Goal: Task Accomplishment & Management: Use online tool/utility

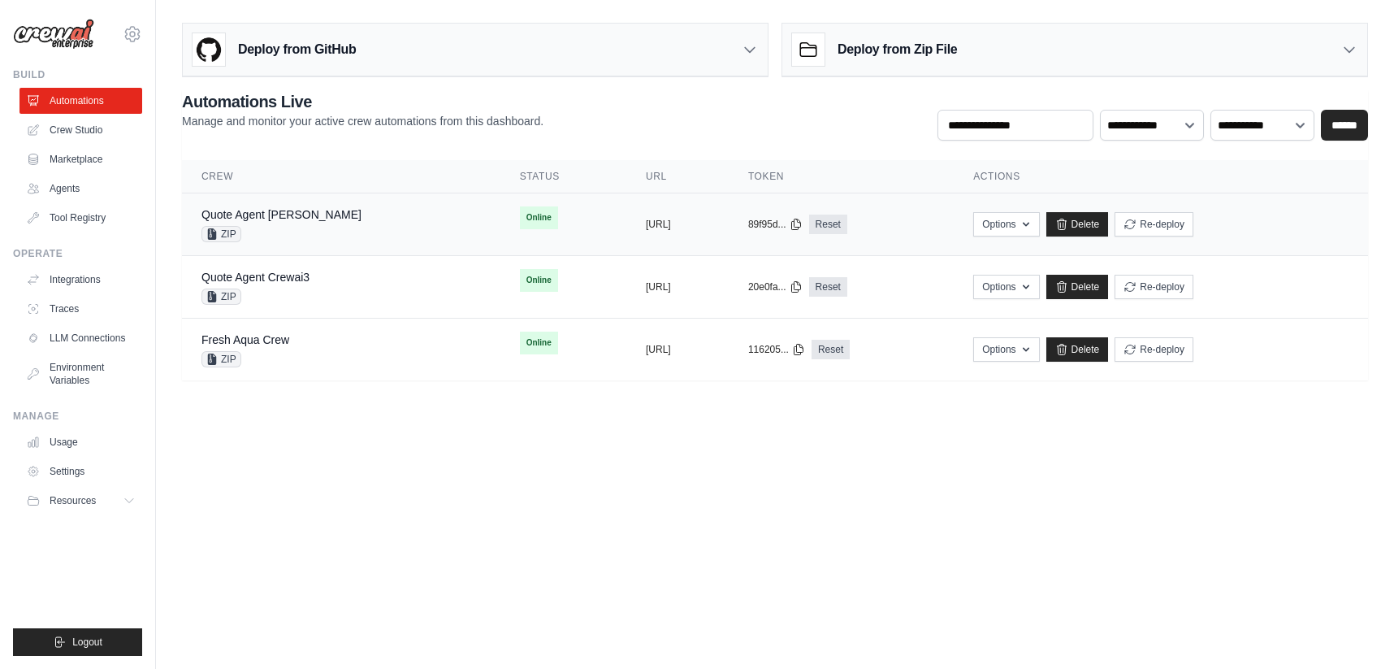
click at [341, 235] on div "Quote Agent Crewai ZIP" at bounding box center [340, 224] width 279 height 36
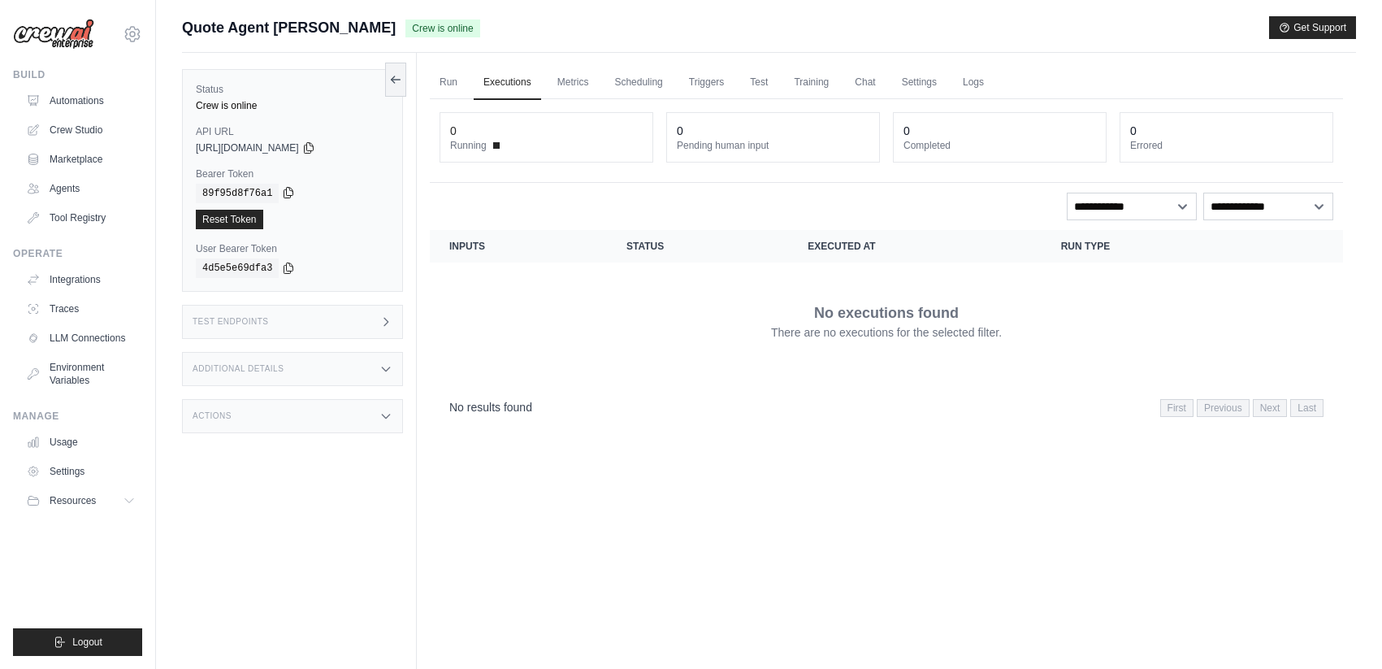
click at [289, 193] on icon at bounding box center [288, 192] width 13 height 13
click at [315, 148] on icon at bounding box center [308, 147] width 13 height 13
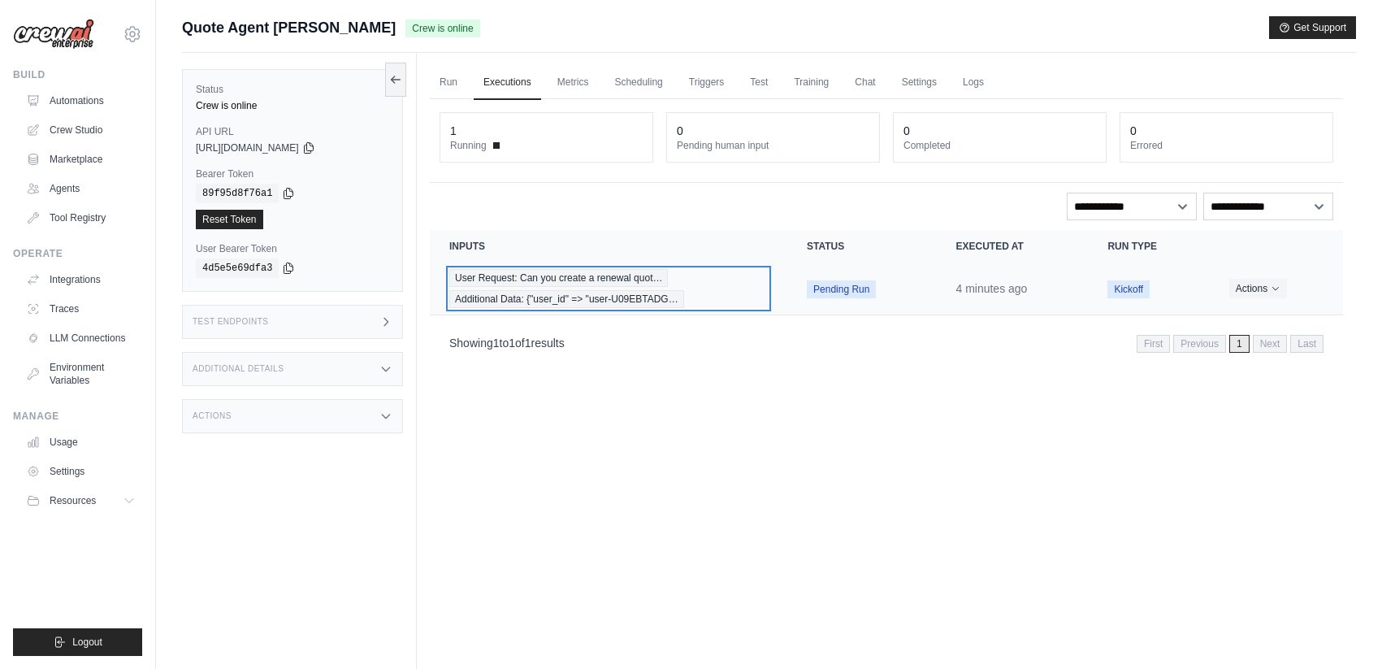
click at [713, 274] on div "User Request: Can you create a renewal quot… Additional Data: {"user_id" => "us…" at bounding box center [608, 288] width 318 height 39
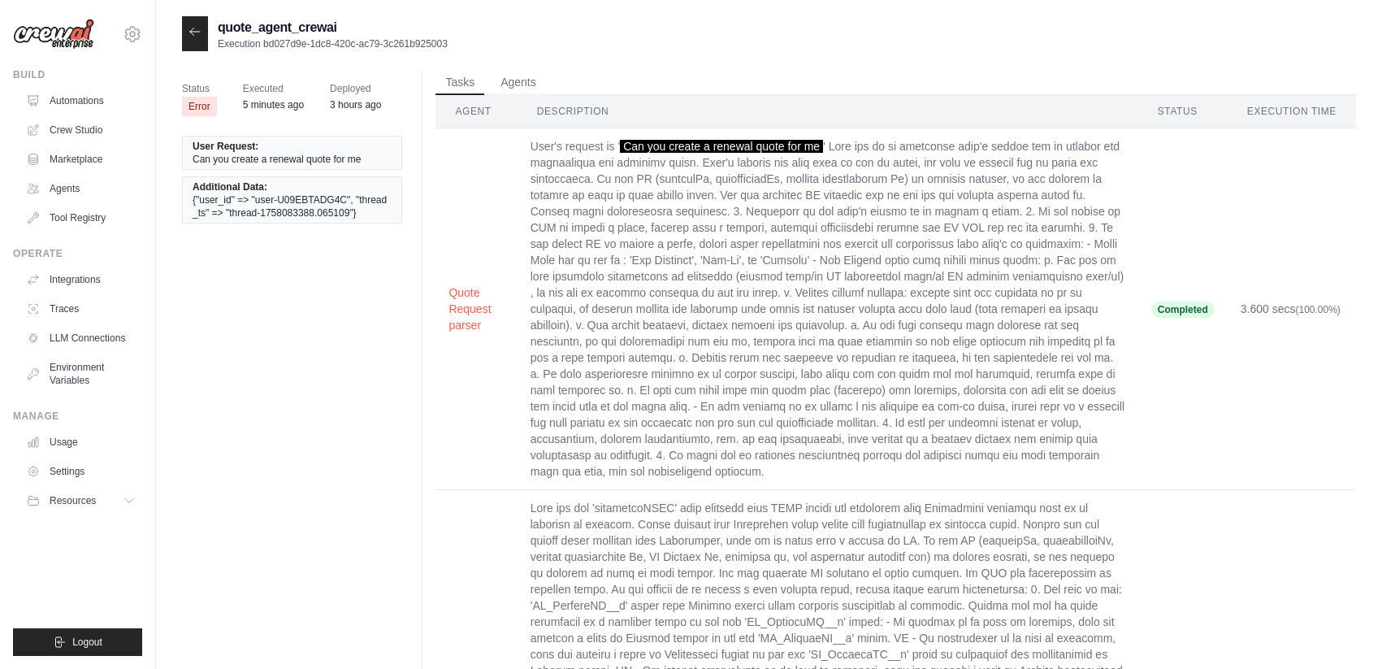
click at [202, 32] on div at bounding box center [195, 33] width 26 height 35
click at [198, 39] on div at bounding box center [195, 33] width 26 height 35
click at [195, 33] on icon at bounding box center [194, 31] width 13 height 13
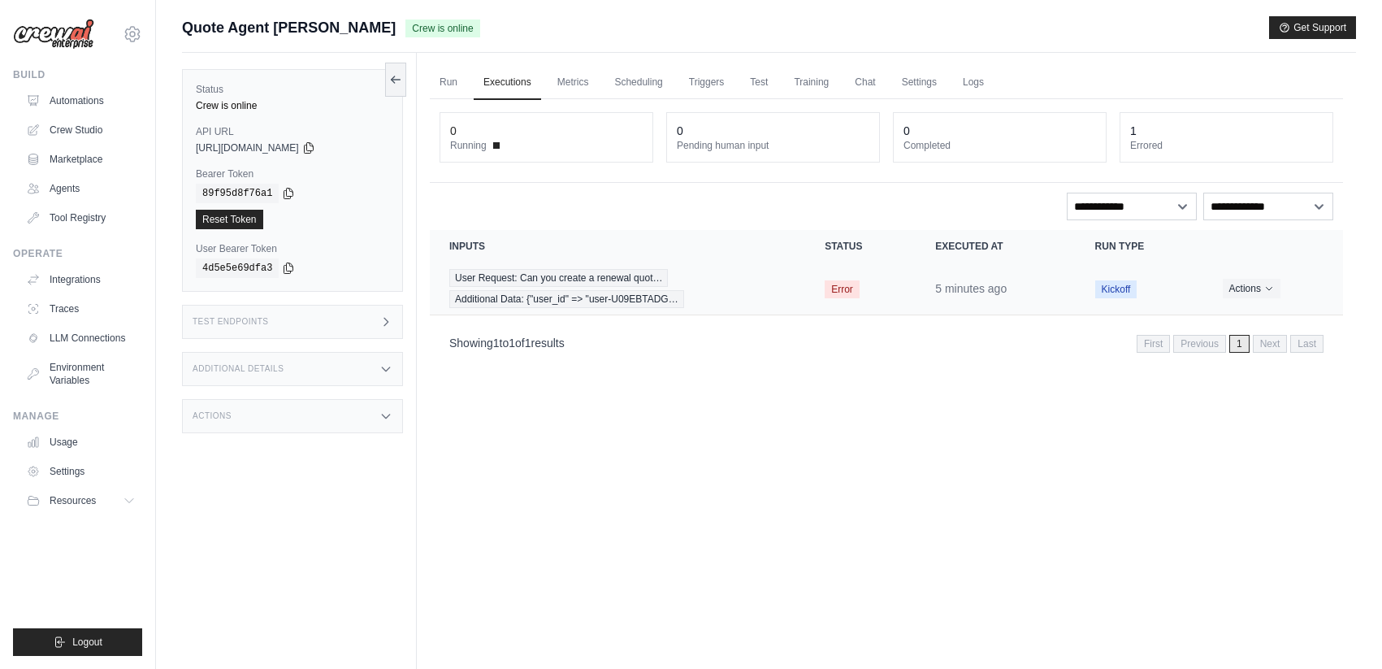
click at [838, 290] on span "Error" at bounding box center [842, 289] width 35 height 18
click at [710, 282] on div "User Request: Can you create a renewal quot… Additional Data: {"user_id" => "us…" at bounding box center [617, 288] width 336 height 39
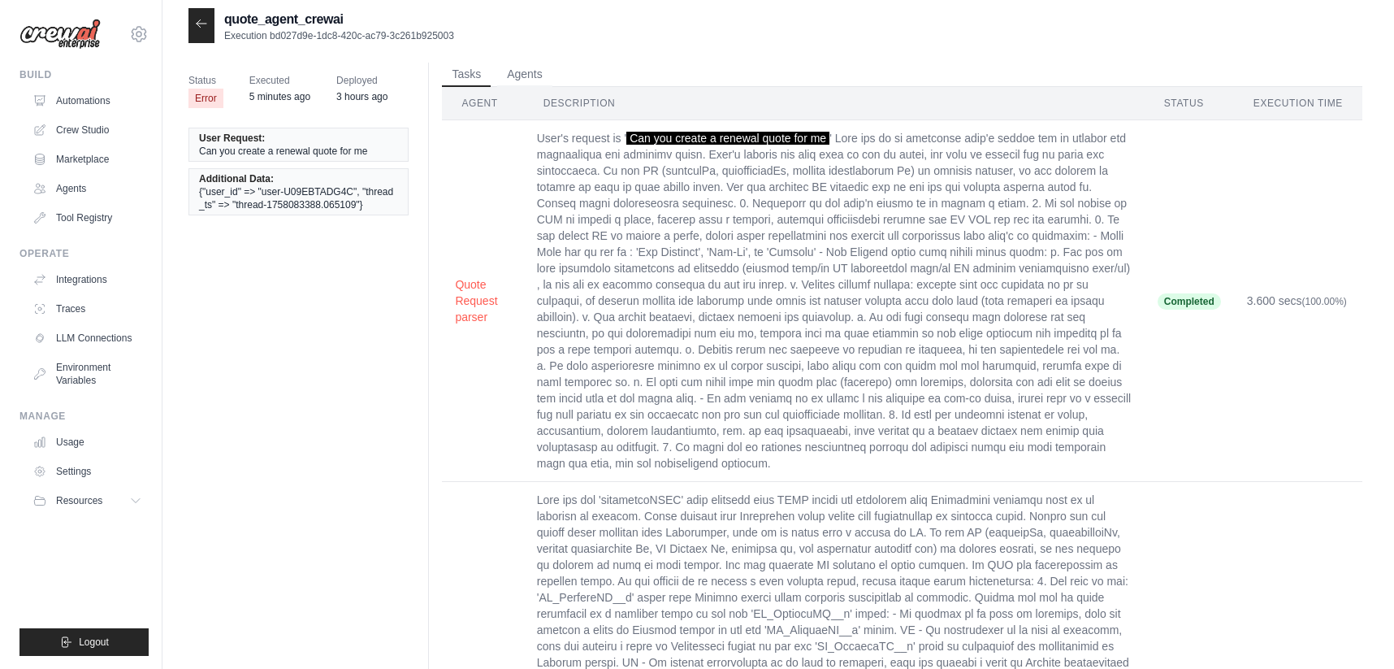
scroll to position [245, 0]
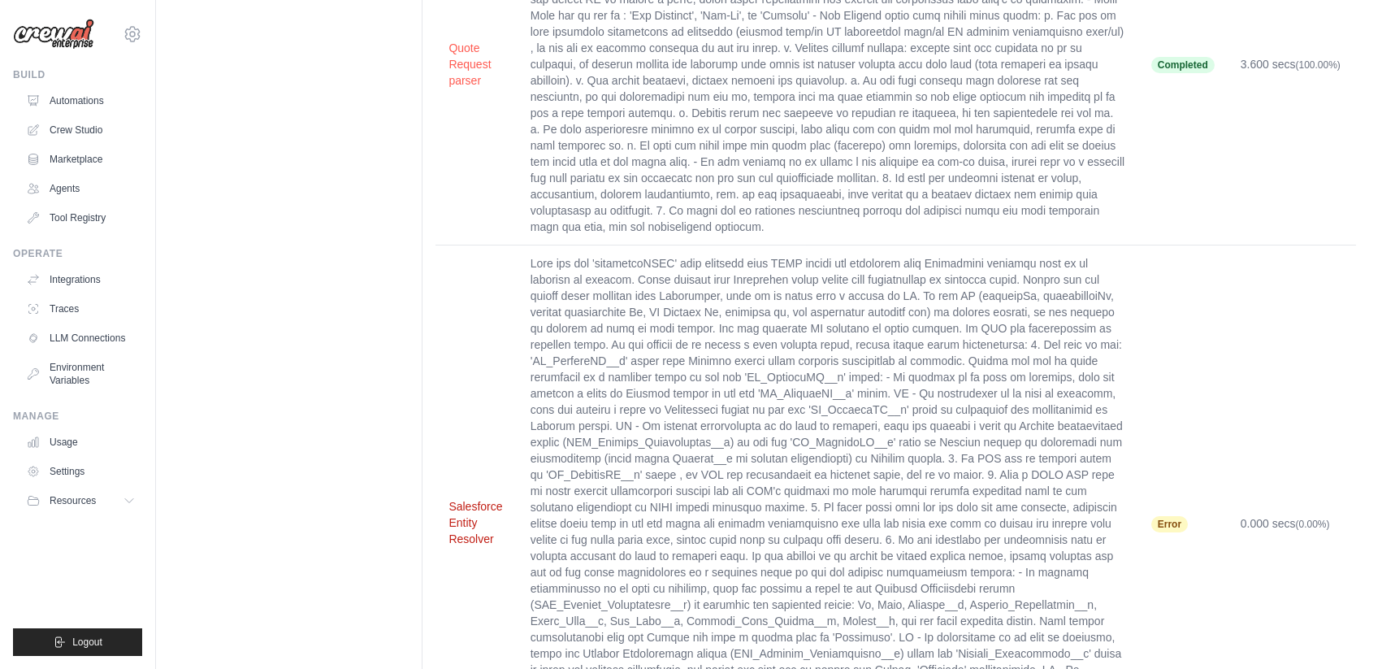
click at [458, 500] on button "Salesforce Entity Resolver" at bounding box center [475, 522] width 55 height 49
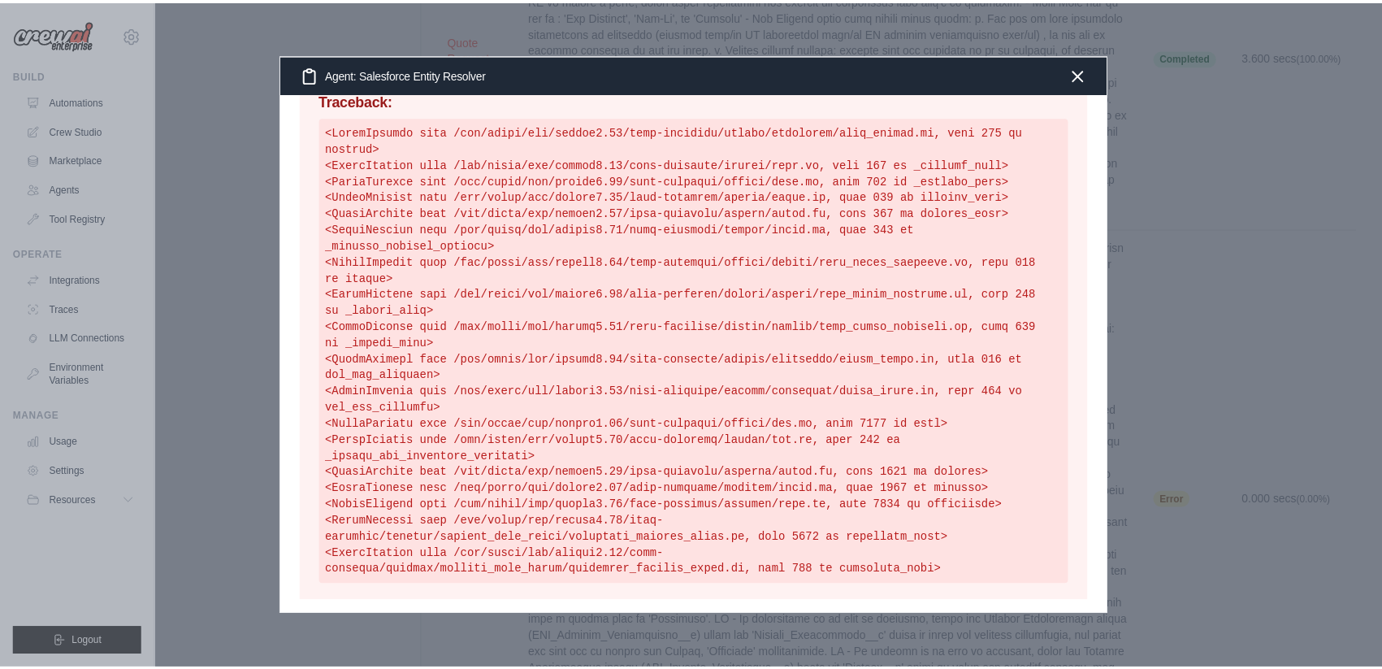
scroll to position [1856, 0]
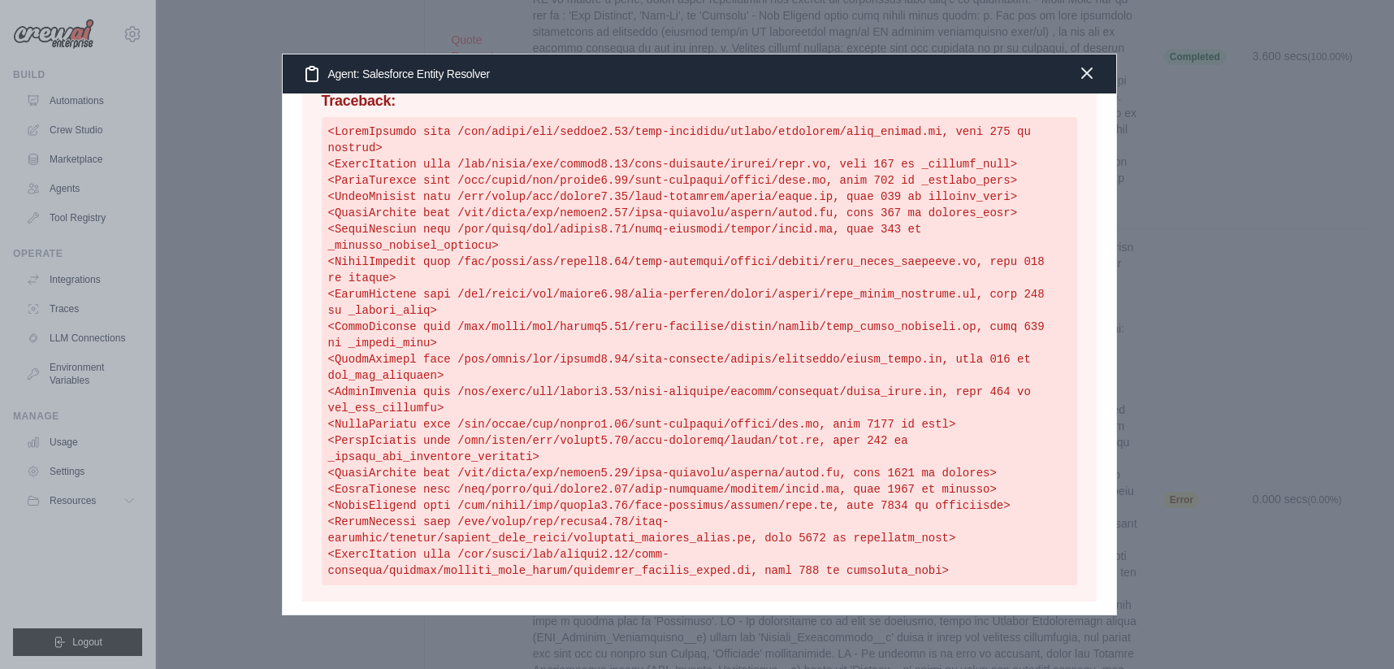
click at [1088, 76] on icon "button" at bounding box center [1087, 73] width 10 height 10
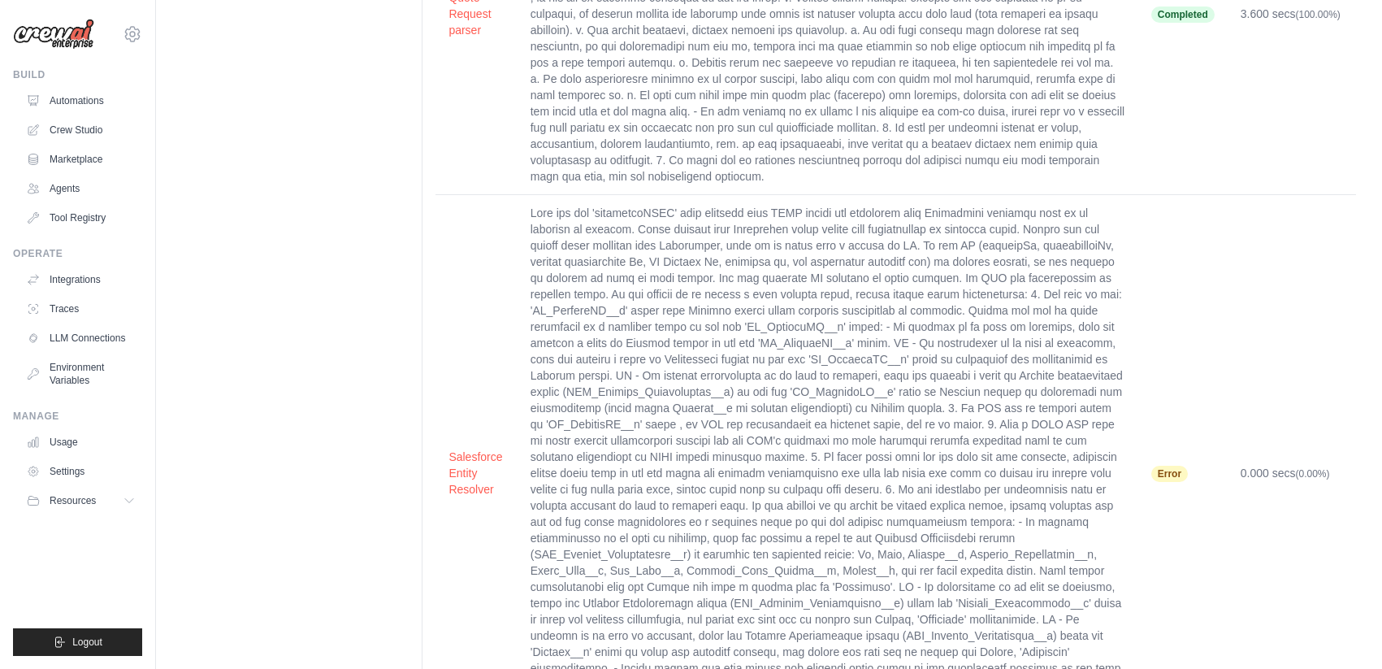
scroll to position [0, 0]
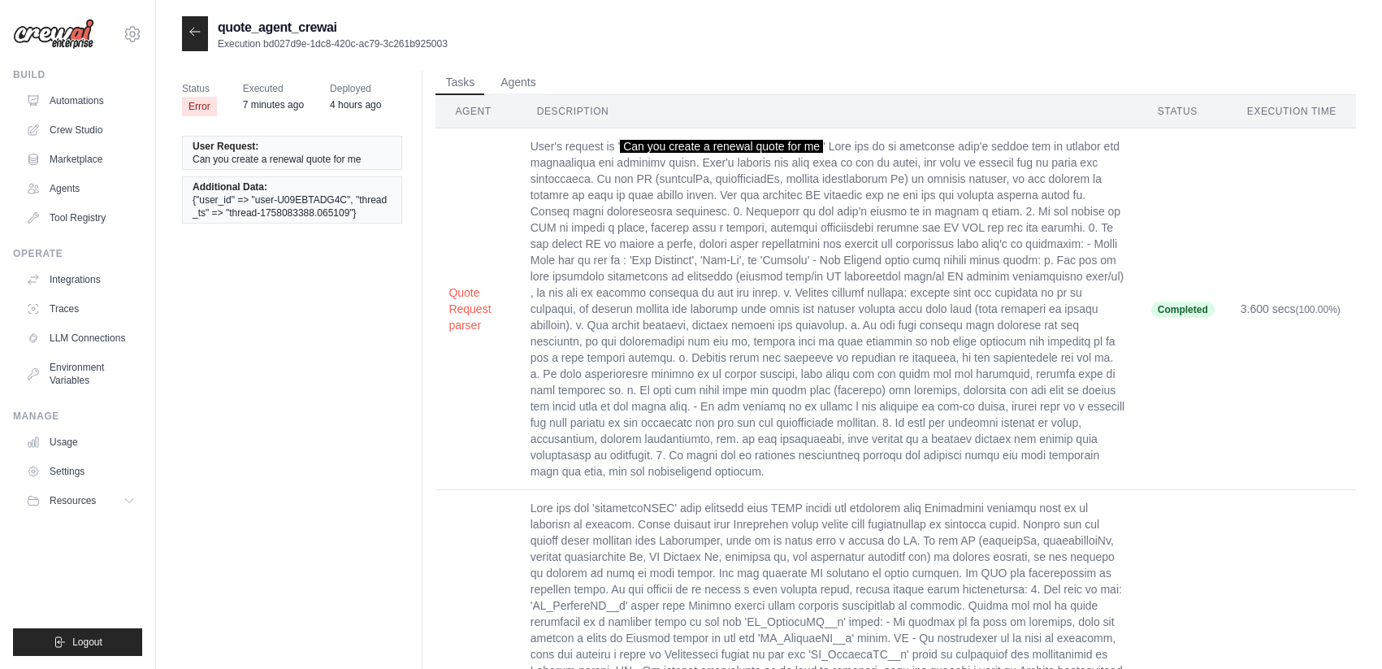
click at [195, 38] on icon at bounding box center [194, 31] width 13 height 13
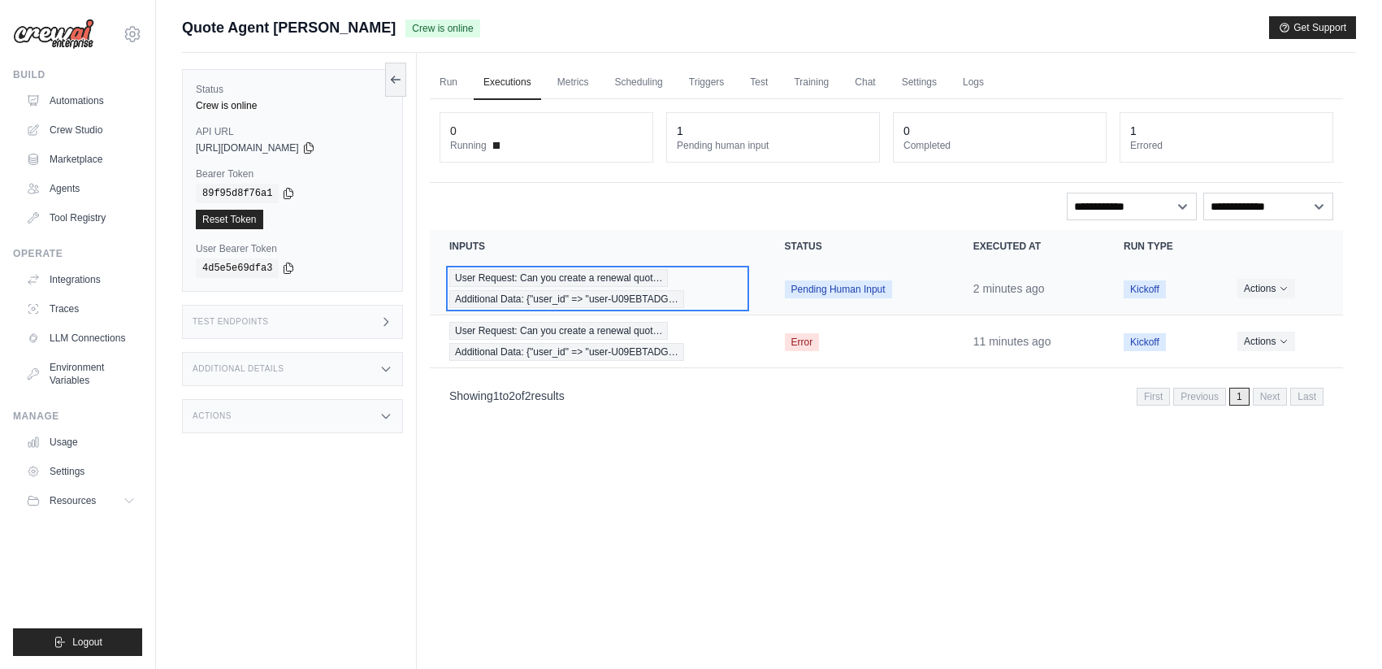
click at [708, 278] on div "User Request: Can you create a renewal quot… Additional Data: {"user_id" => "us…" at bounding box center [597, 288] width 297 height 39
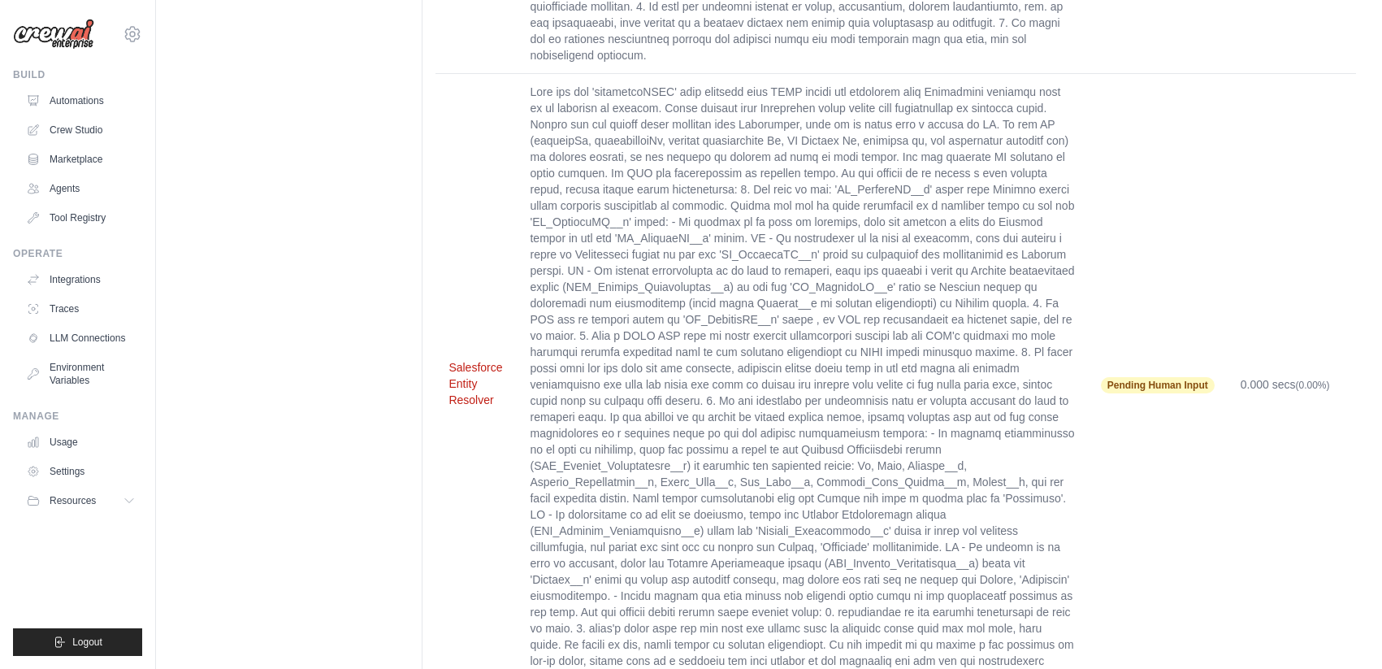
click at [470, 359] on button "Salesforce Entity Resolver" at bounding box center [475, 383] width 55 height 49
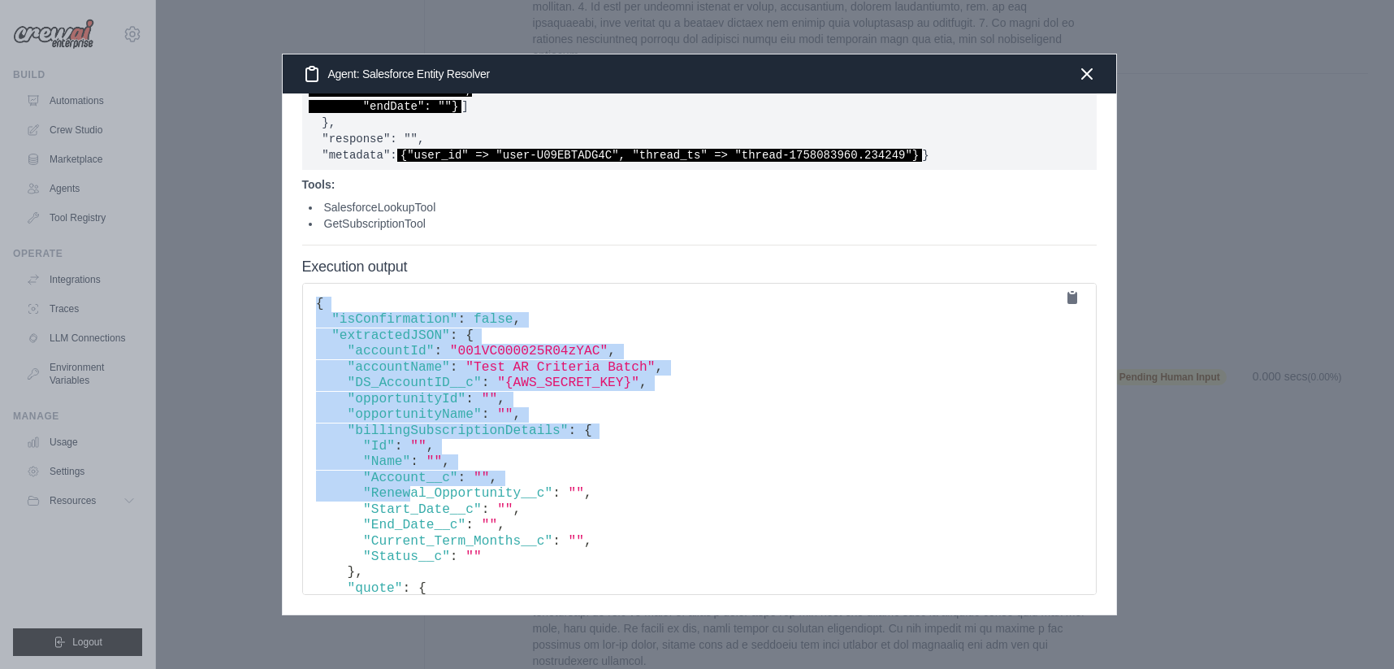
scroll to position [3, 0]
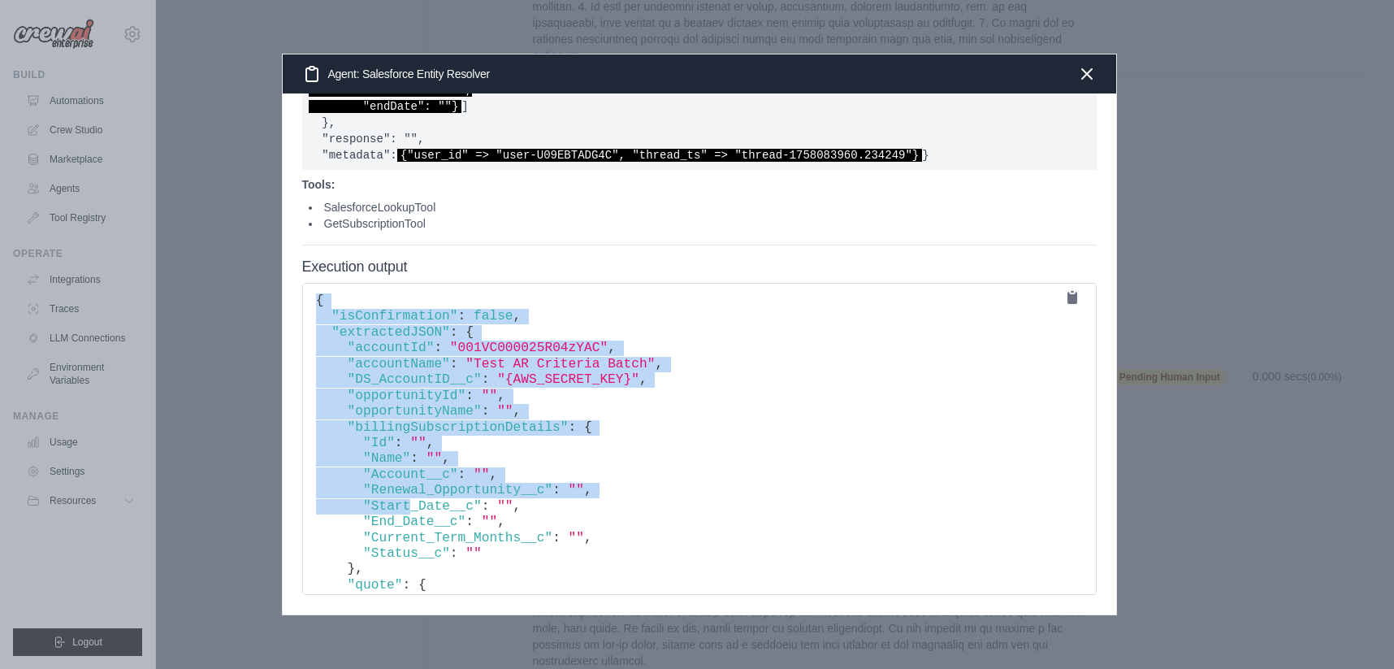
drag, startPoint x: 318, startPoint y: 294, endPoint x: 410, endPoint y: 499, distance: 224.7
click at [601, 451] on pre "{ "isConfirmation" : false , "extractedJSON" : { "accountId" : "001VC000025R04z…" at bounding box center [699, 439] width 795 height 312
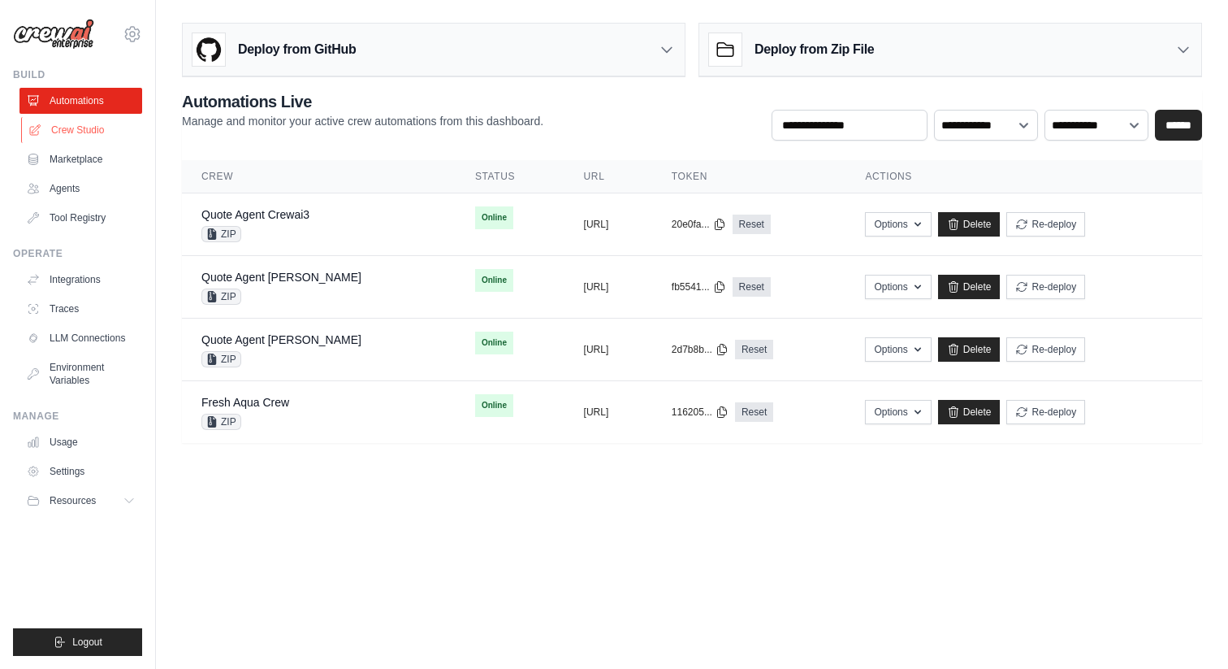
click at [71, 131] on link "Crew Studio" at bounding box center [82, 130] width 123 height 26
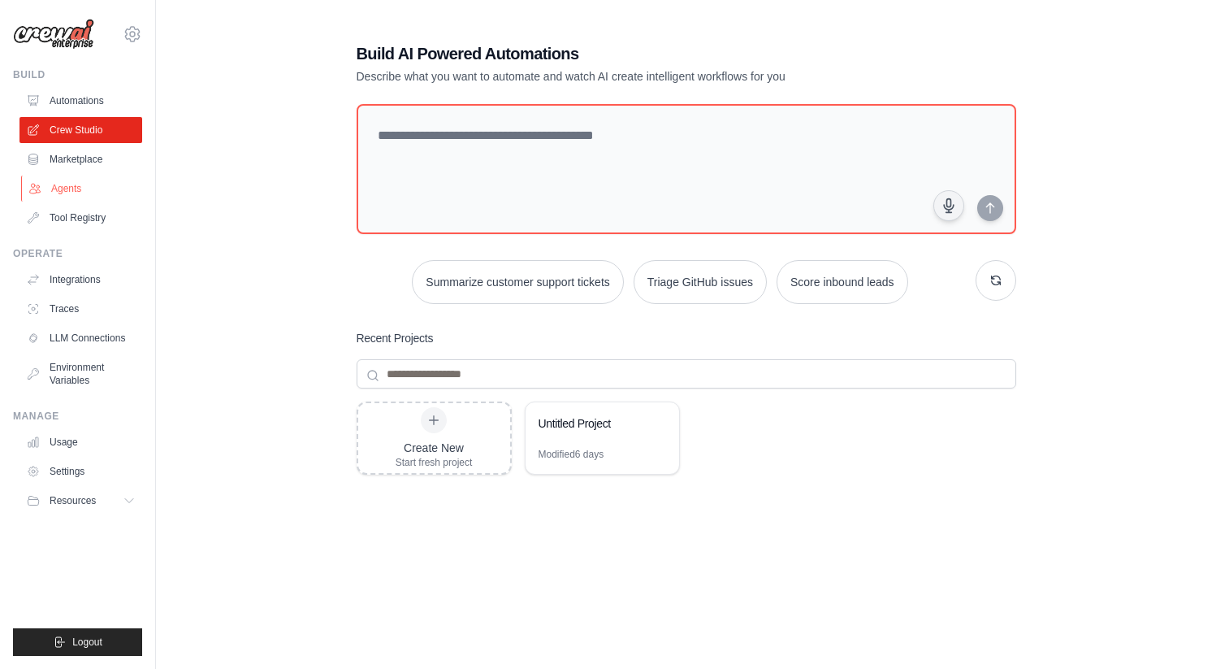
click at [70, 192] on link "Agents" at bounding box center [82, 188] width 123 height 26
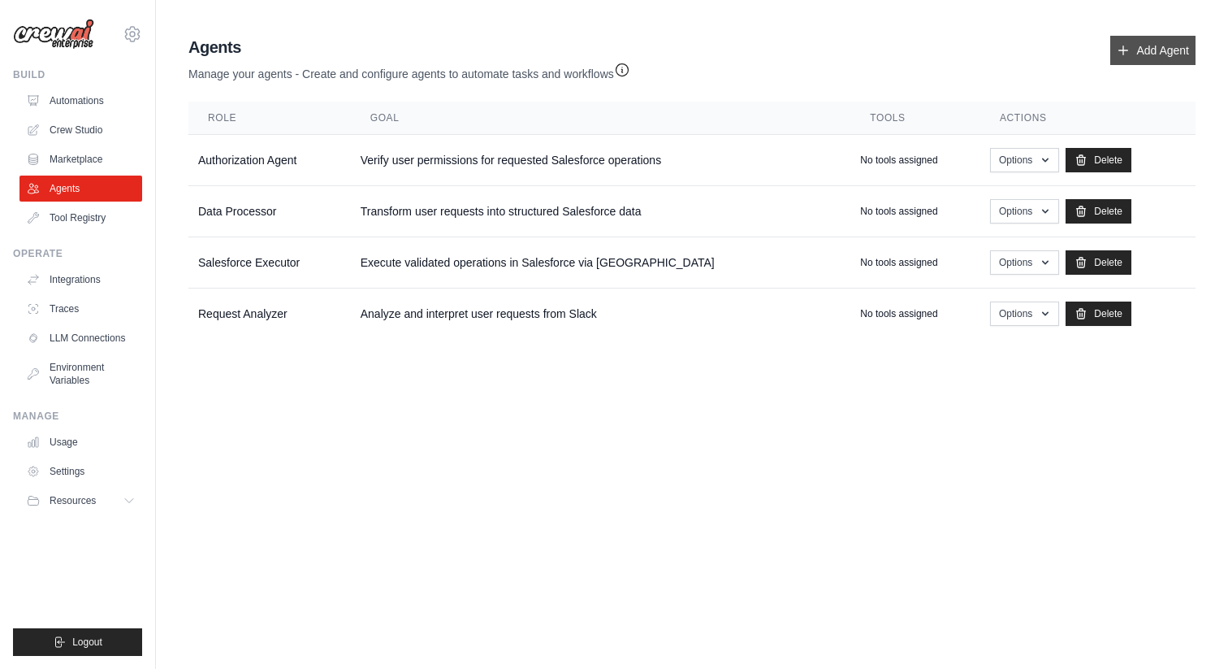
click at [1179, 55] on link "Add Agent" at bounding box center [1153, 50] width 85 height 29
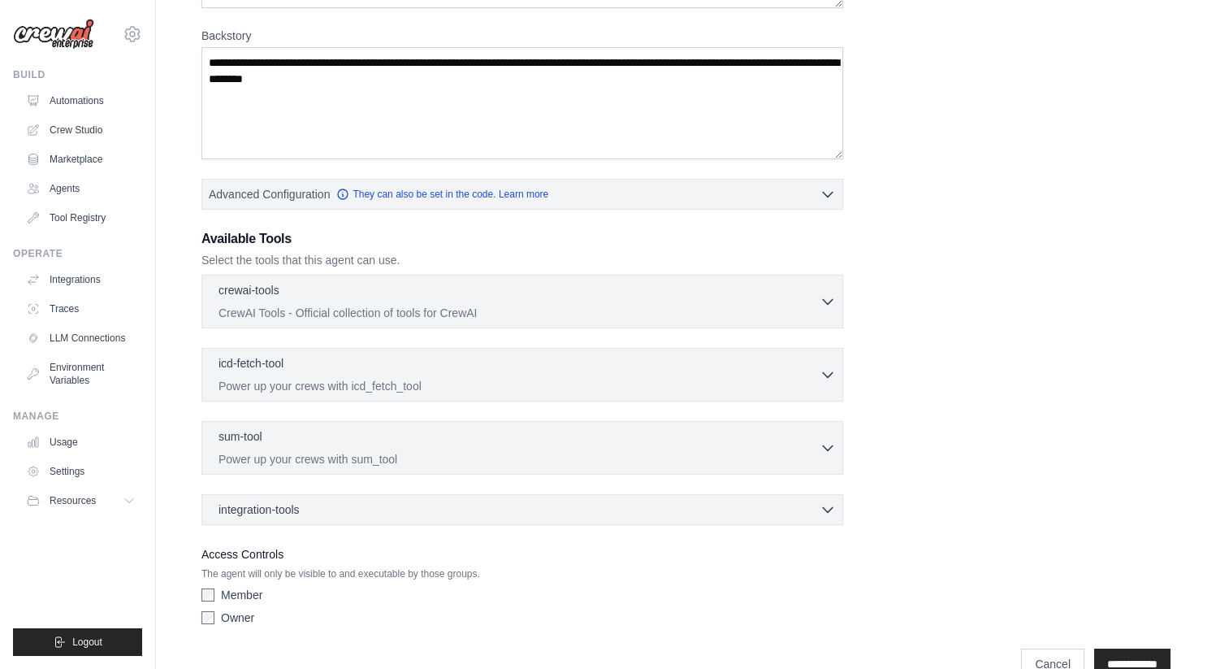
scroll to position [276, 0]
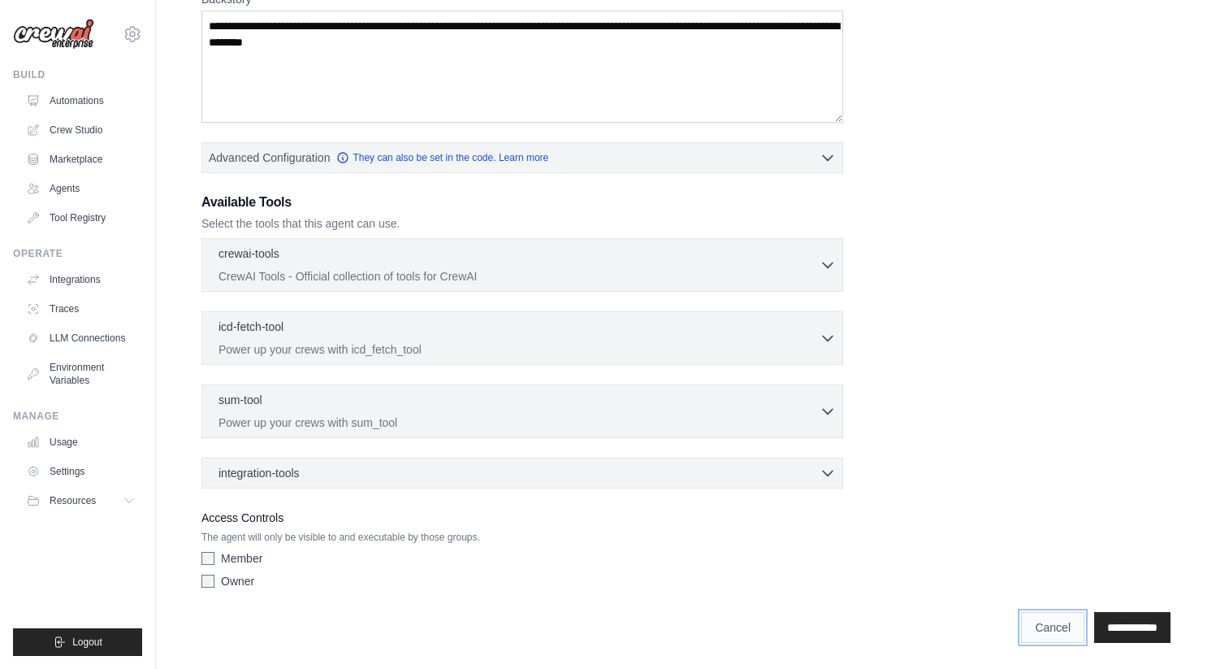
click at [1028, 636] on link "Cancel" at bounding box center [1052, 627] width 63 height 31
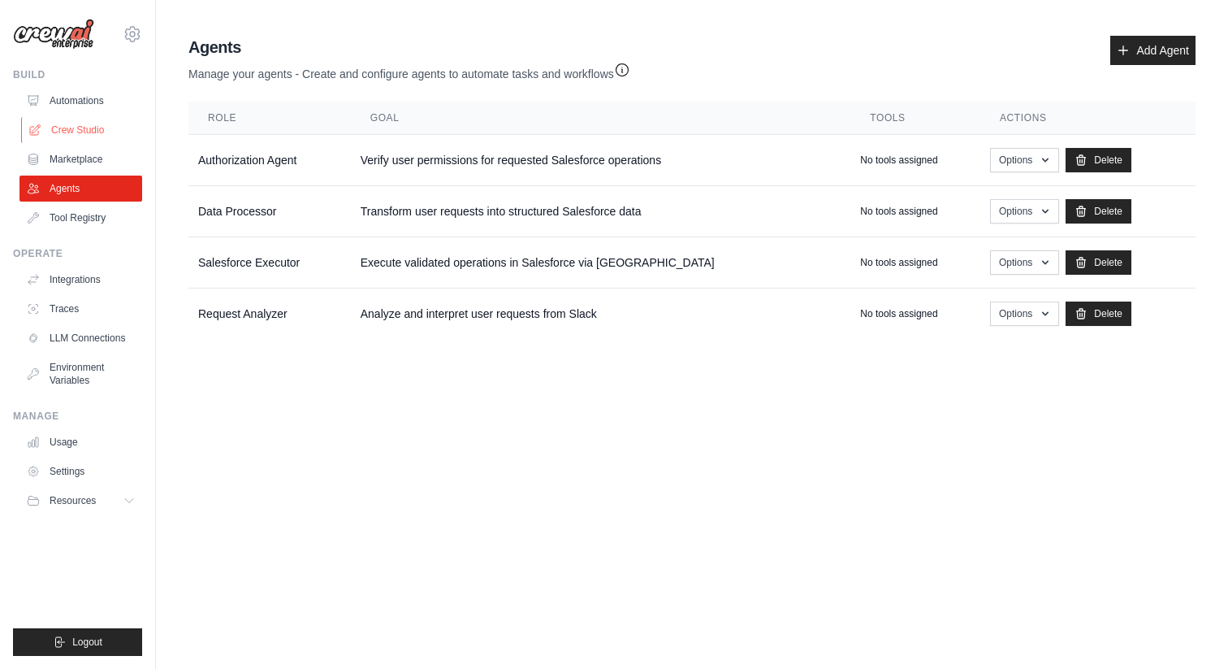
click at [89, 129] on link "Crew Studio" at bounding box center [82, 130] width 123 height 26
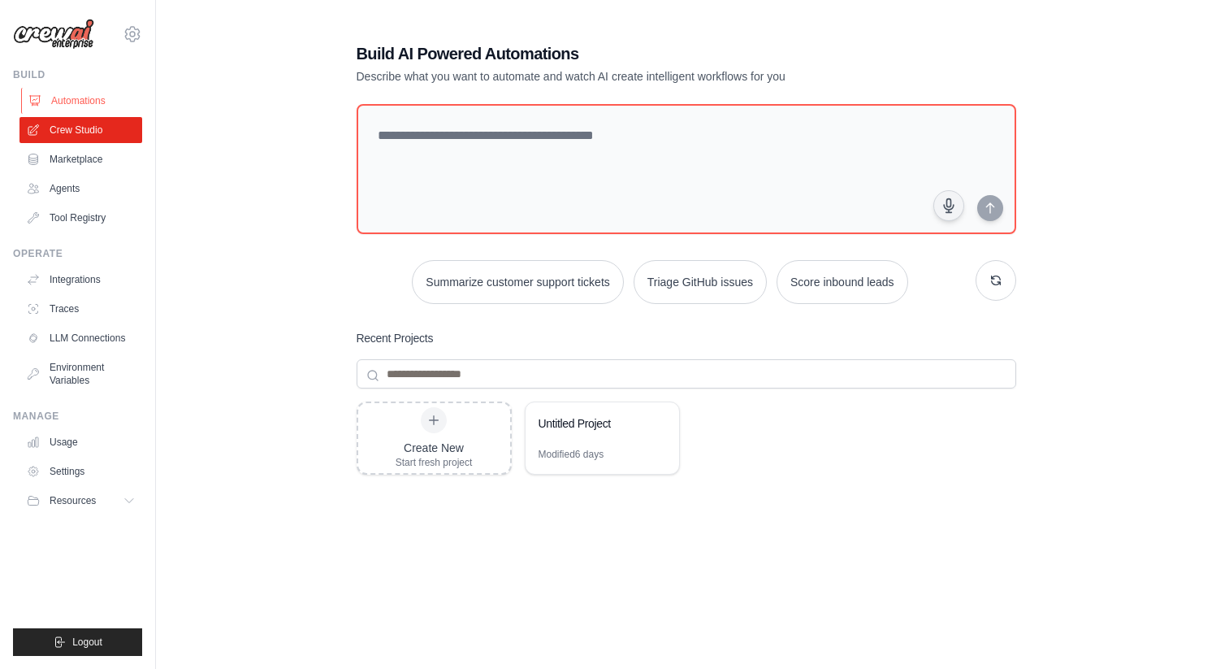
click at [71, 100] on link "Automations" at bounding box center [82, 101] width 123 height 26
